Goal: Transaction & Acquisition: Book appointment/travel/reservation

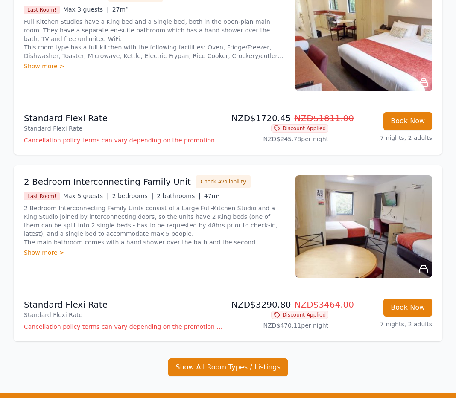
scroll to position [1092, 0]
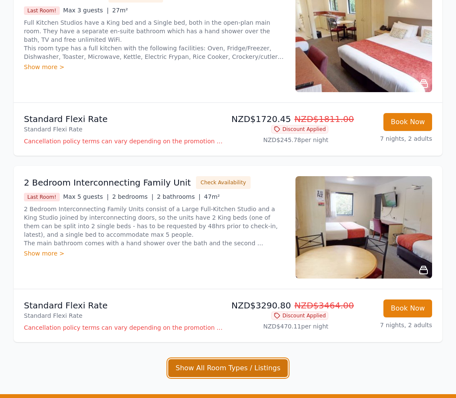
click at [244, 367] on button "Show All Room Types / Listings" at bounding box center [227, 368] width 119 height 18
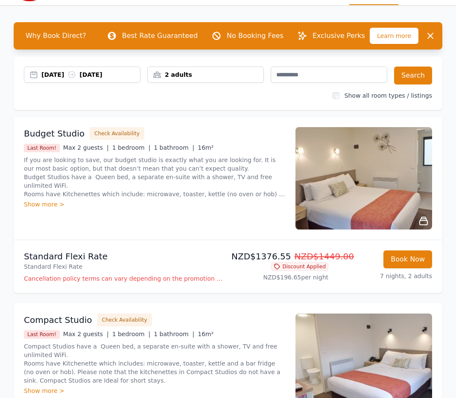
scroll to position [0, 0]
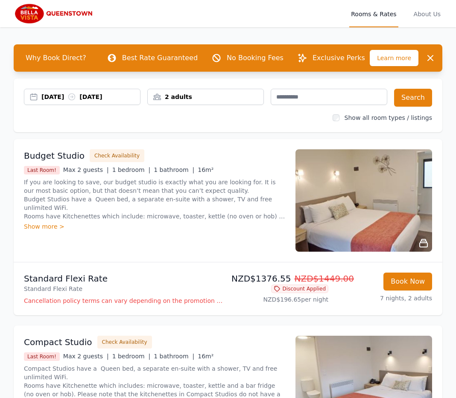
click at [187, 94] on div "2 adults" at bounding box center [206, 97] width 116 height 9
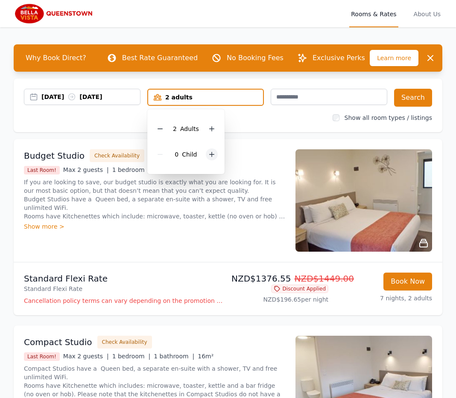
click at [208, 151] on icon at bounding box center [211, 154] width 7 height 7
click at [418, 92] on button "Search" at bounding box center [413, 98] width 38 height 18
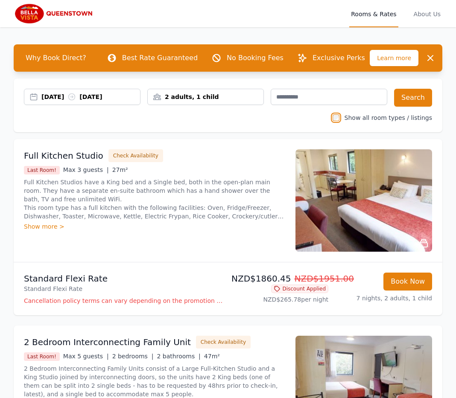
click at [187, 96] on div "2 adults, 1 child" at bounding box center [206, 97] width 116 height 9
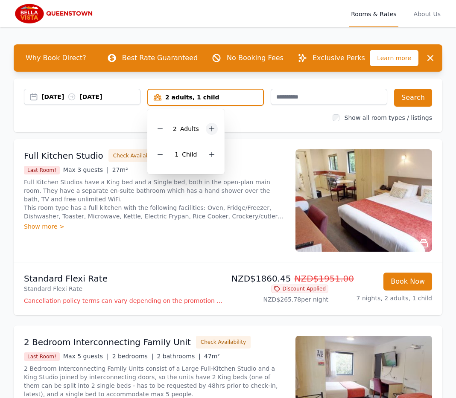
click at [211, 129] on icon at bounding box center [211, 129] width 5 height 5
click at [210, 152] on icon at bounding box center [211, 154] width 7 height 7
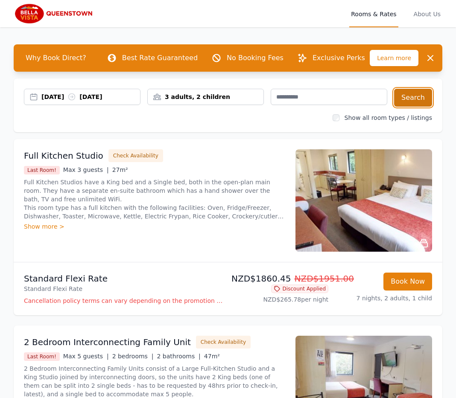
click at [407, 96] on button "Search" at bounding box center [413, 98] width 38 height 18
